Goal: Task Accomplishment & Management: Use online tool/utility

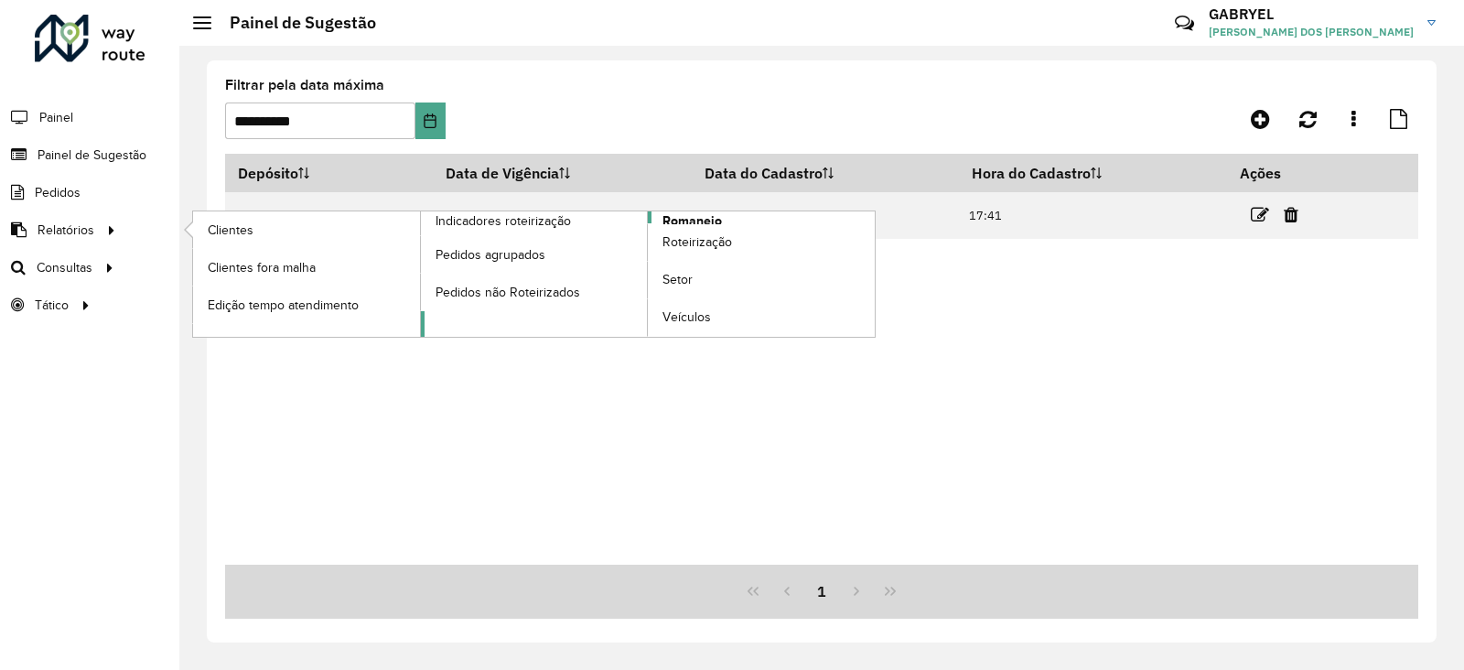
click at [665, 219] on span "Romaneio" at bounding box center [691, 220] width 59 height 19
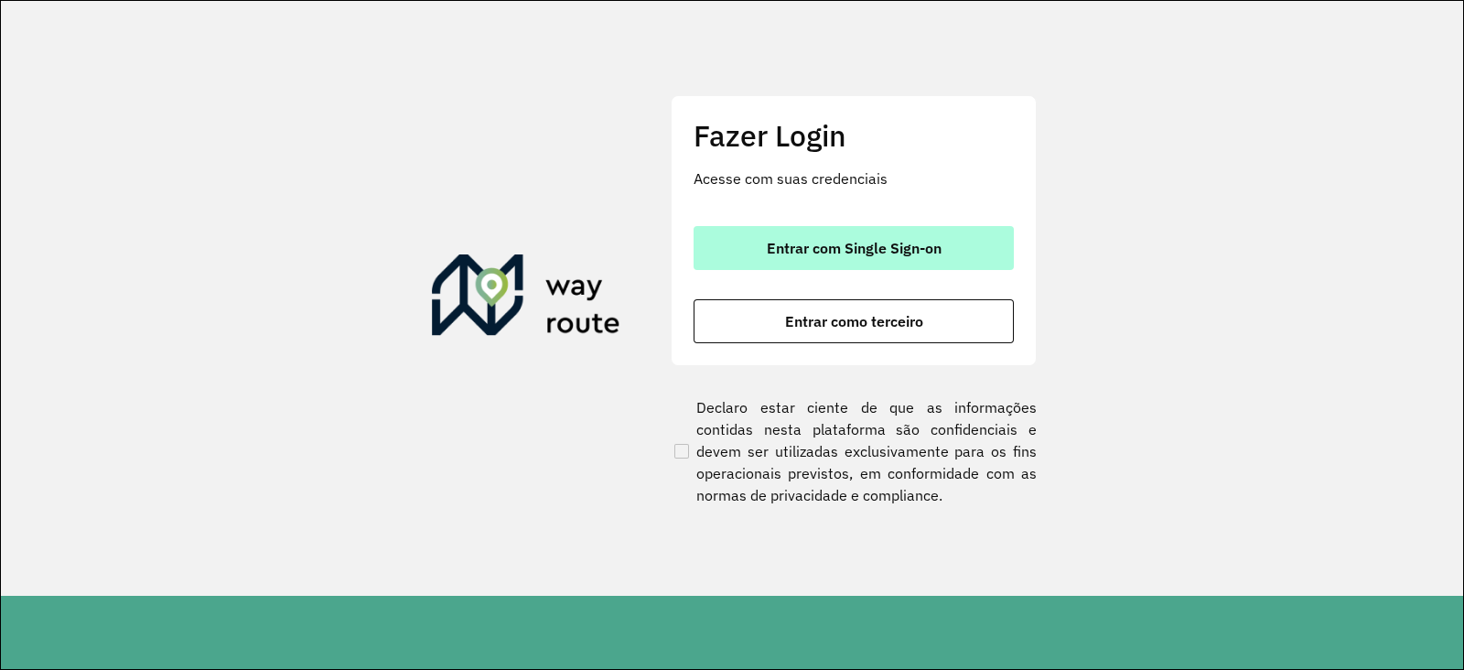
click at [751, 232] on button "Entrar com Single Sign-on" at bounding box center [854, 248] width 320 height 44
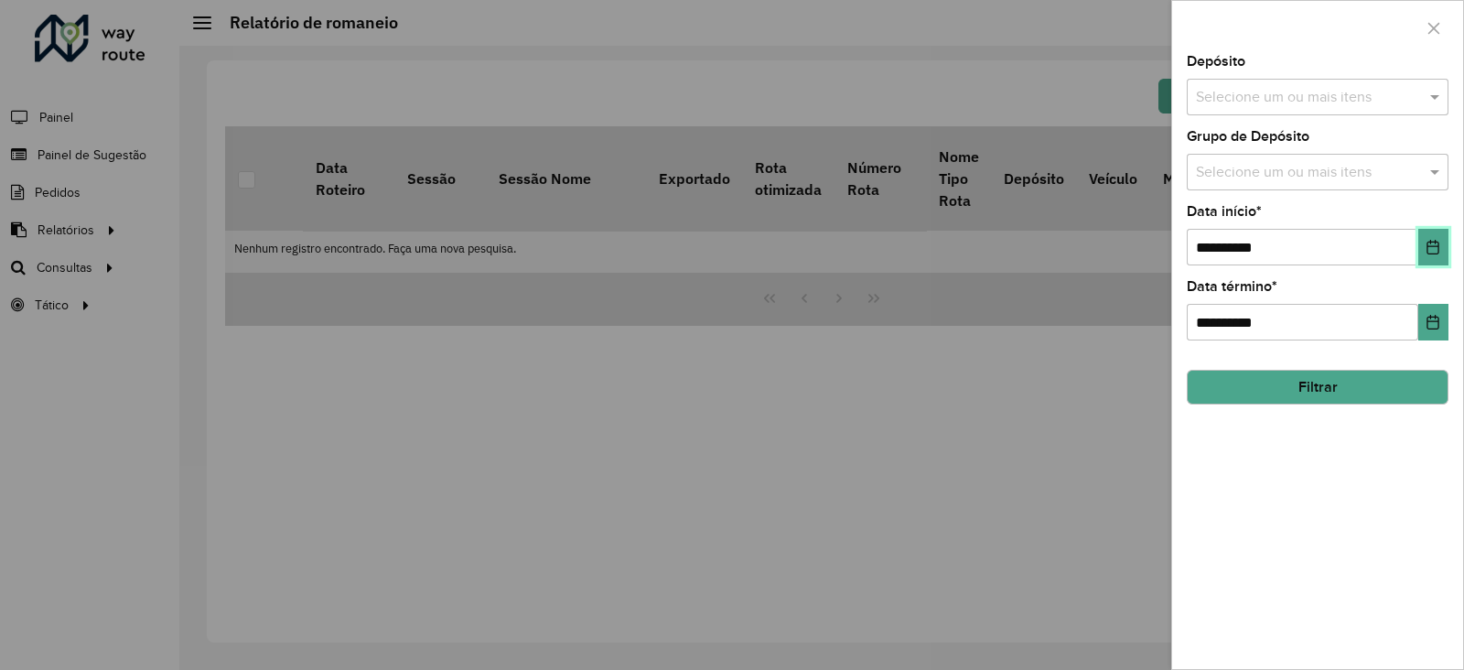
click at [1427, 242] on icon "Choose Date" at bounding box center [1433, 247] width 15 height 15
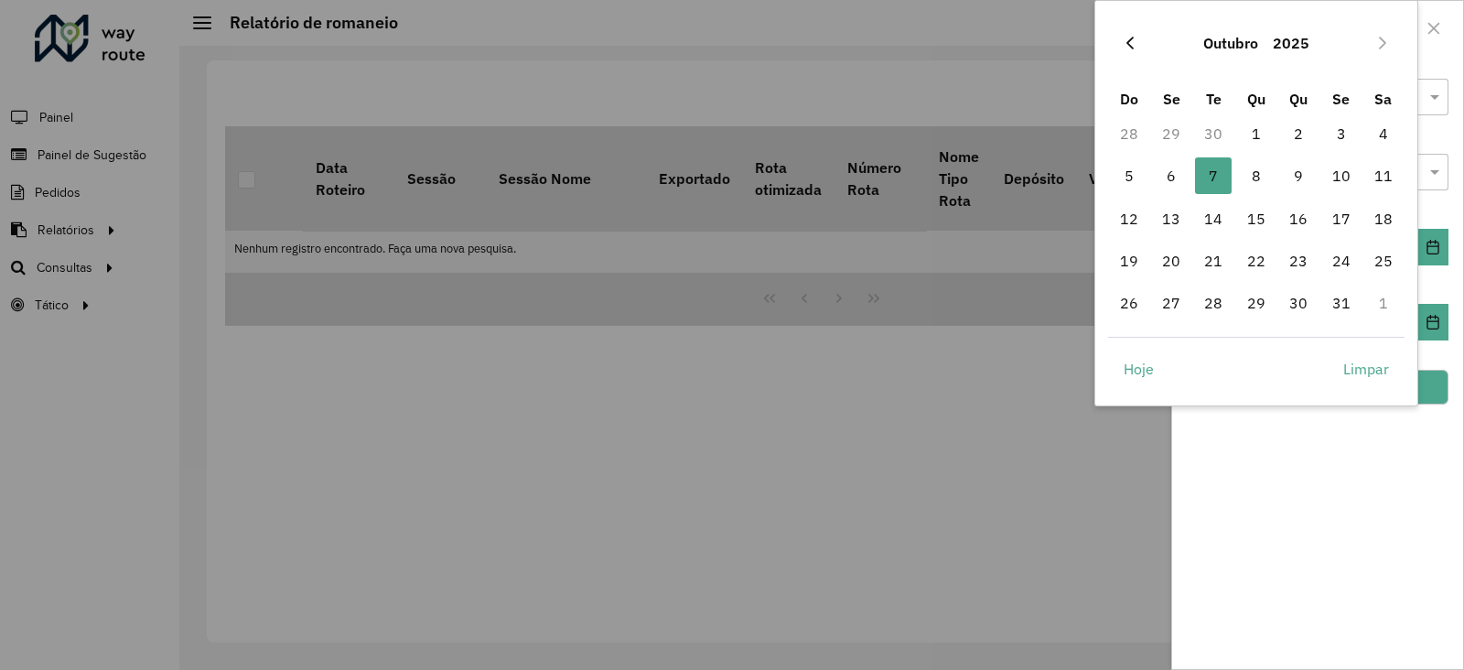
click at [1136, 28] on button "Previous Month" at bounding box center [1129, 42] width 29 height 29
click at [1128, 31] on button "Previous Month" at bounding box center [1129, 42] width 29 height 29
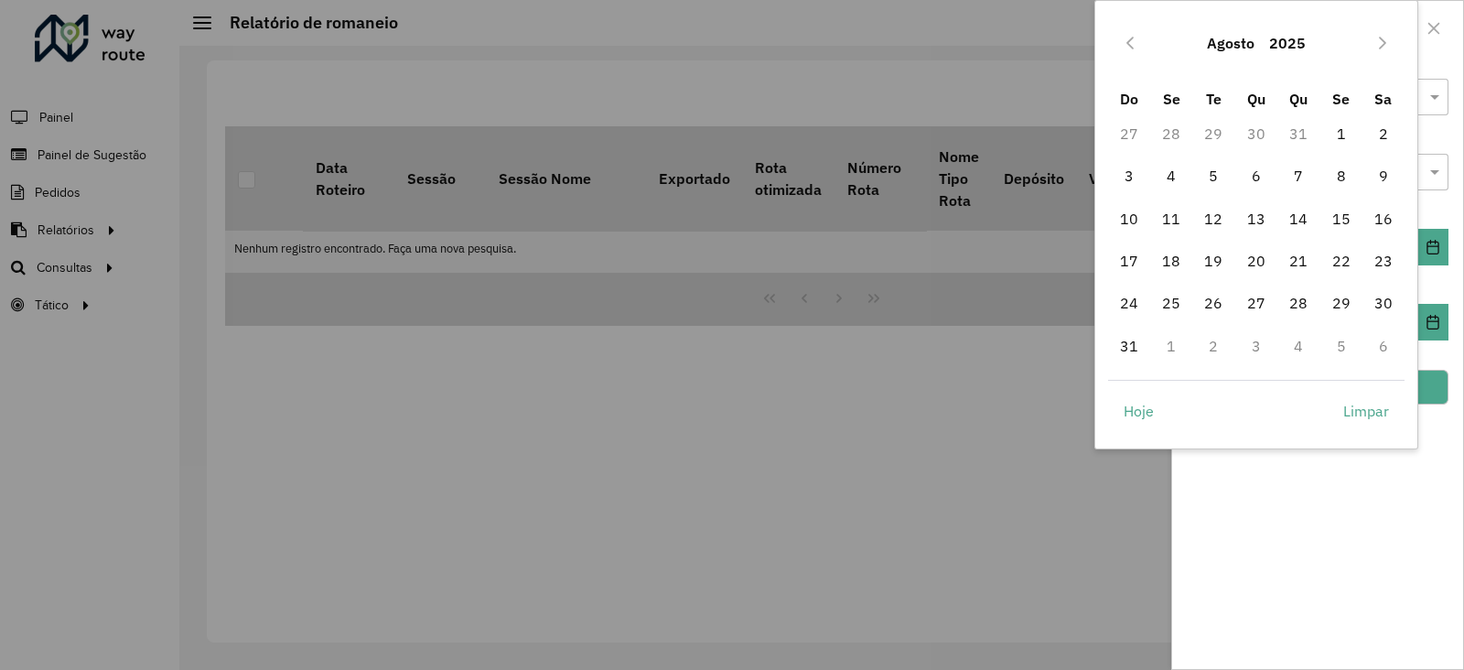
click at [1128, 31] on button "Previous Month" at bounding box center [1129, 42] width 29 height 29
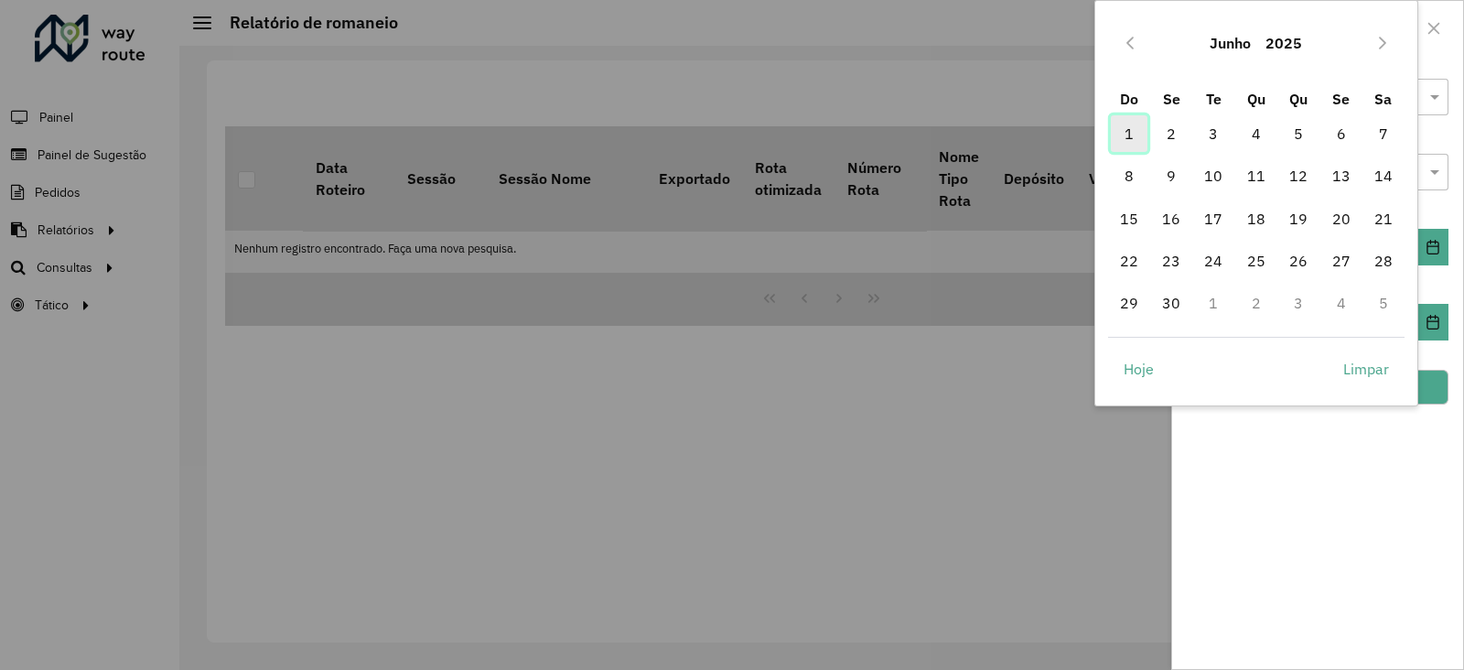
click at [1140, 125] on span "1" at bounding box center [1129, 133] width 37 height 37
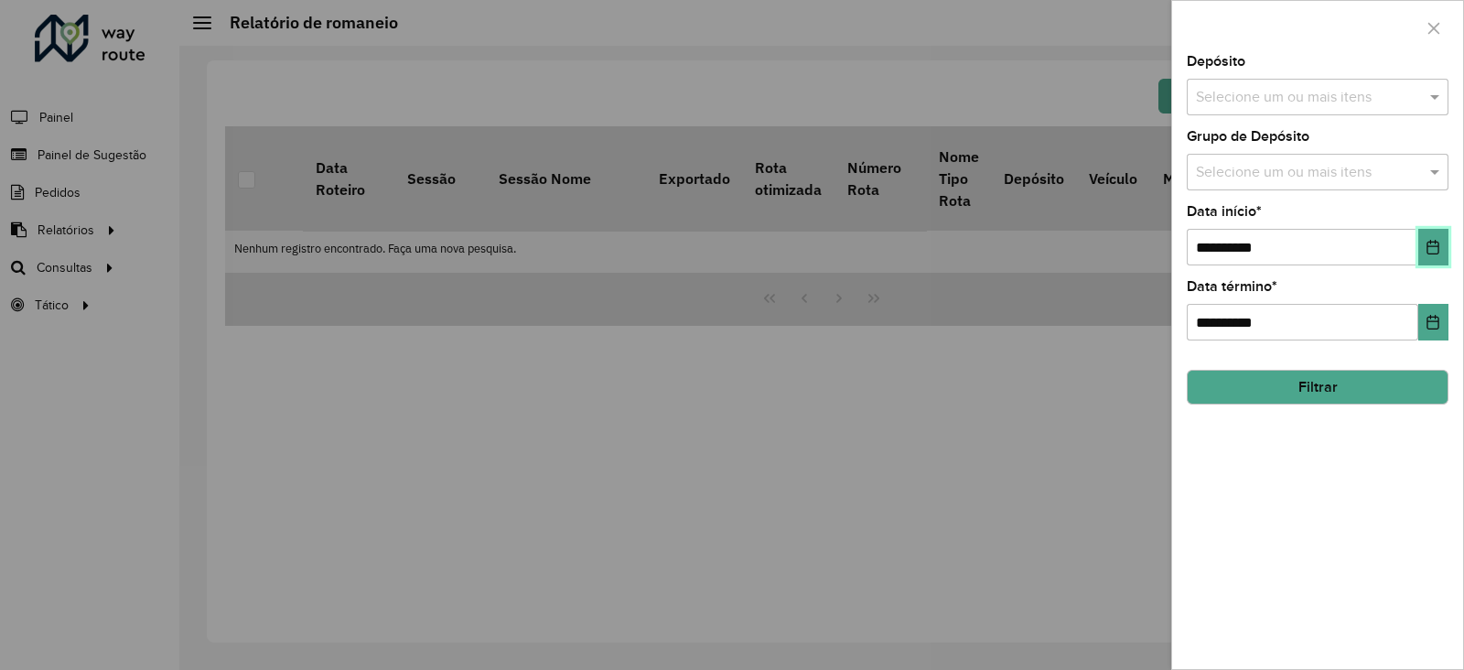
click at [1438, 263] on button "Choose Date" at bounding box center [1433, 247] width 30 height 37
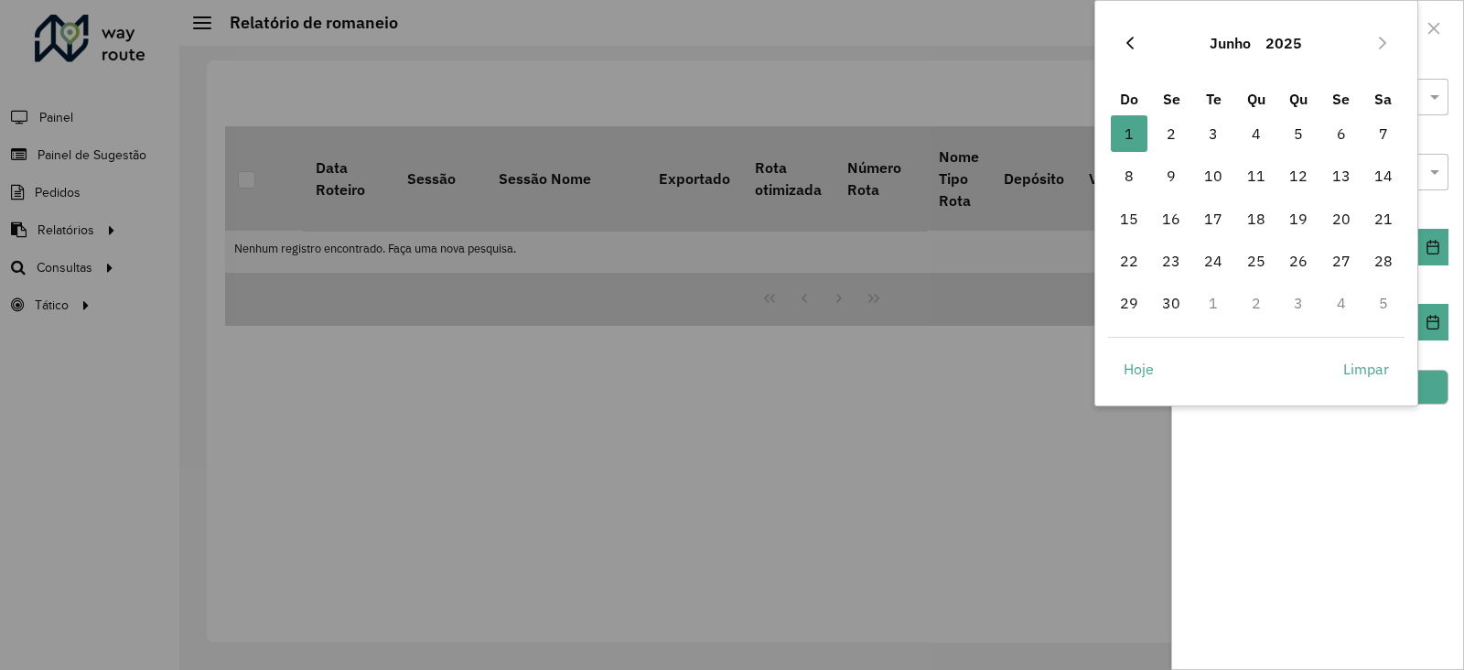
click at [1134, 36] on icon "Previous Month" at bounding box center [1130, 43] width 15 height 15
click at [1299, 135] on span "1" at bounding box center [1298, 133] width 37 height 37
type input "**********"
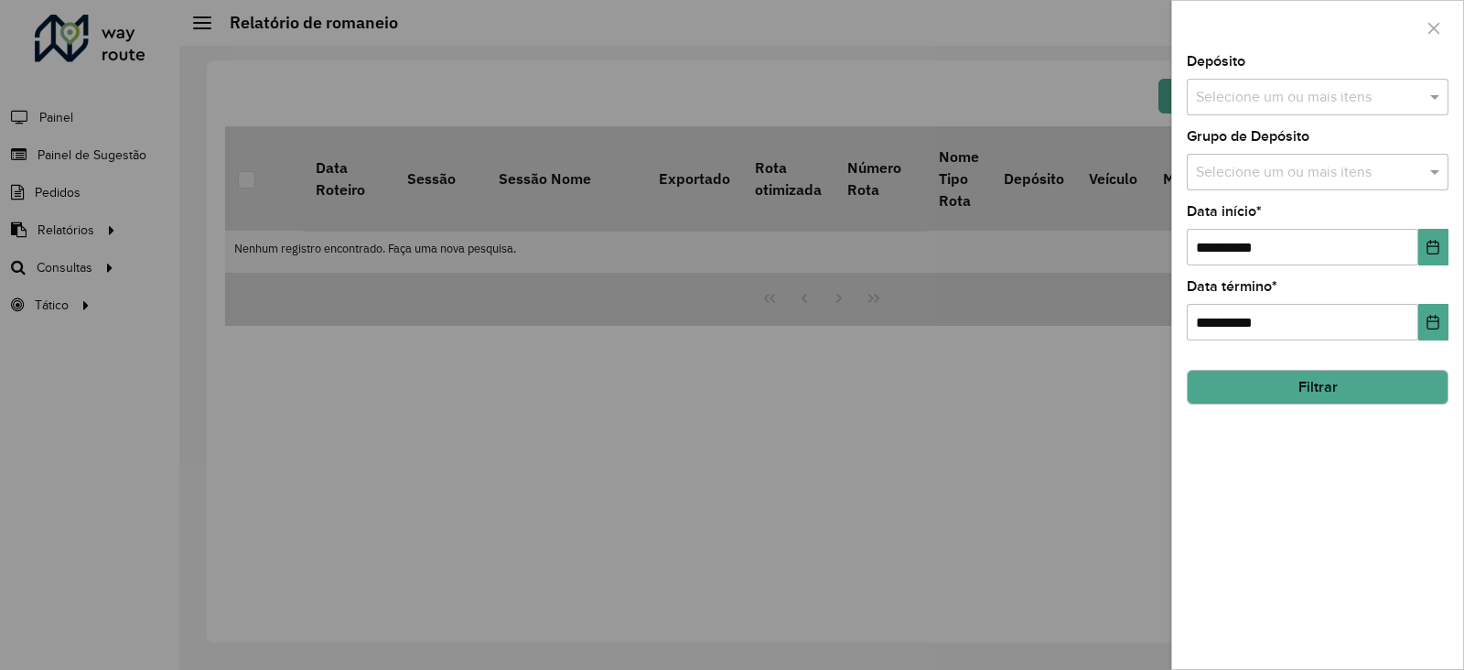
click at [1356, 396] on button "Filtrar" at bounding box center [1318, 387] width 262 height 35
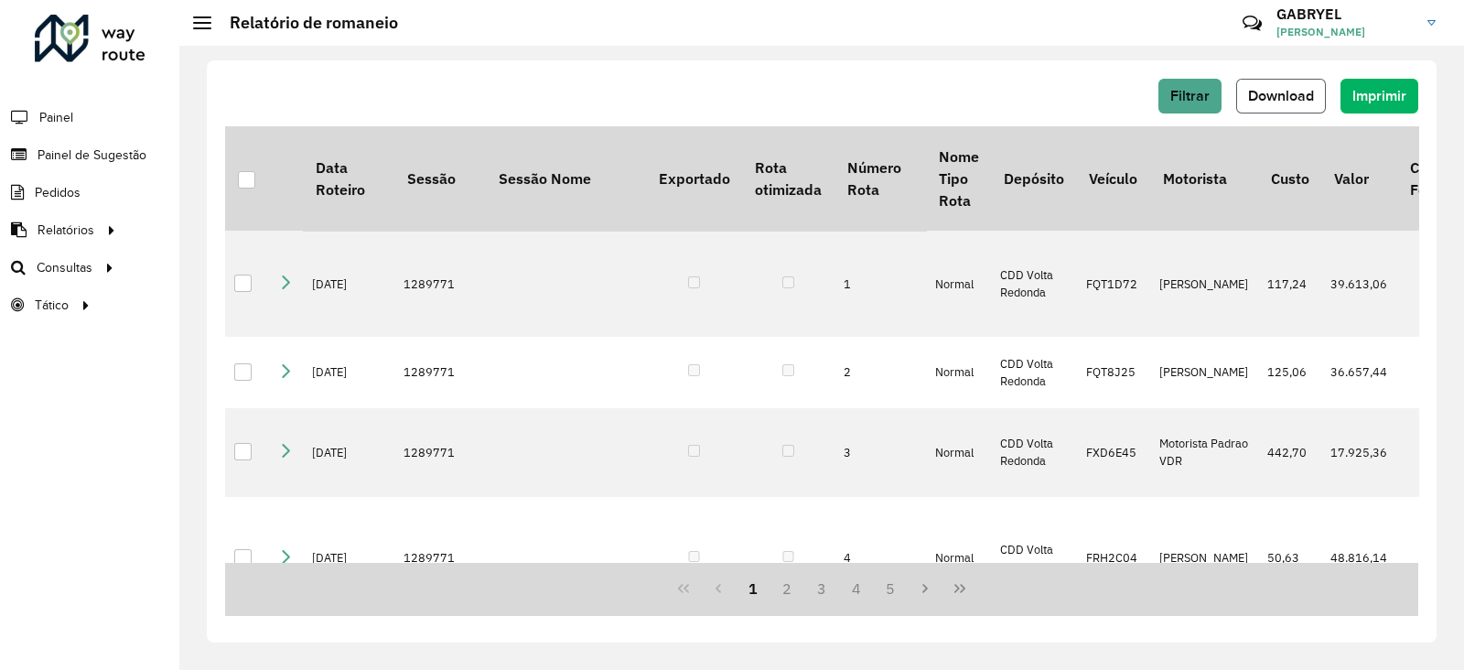
click at [1298, 92] on span "Download" at bounding box center [1281, 96] width 66 height 16
